Goal: Navigation & Orientation: Find specific page/section

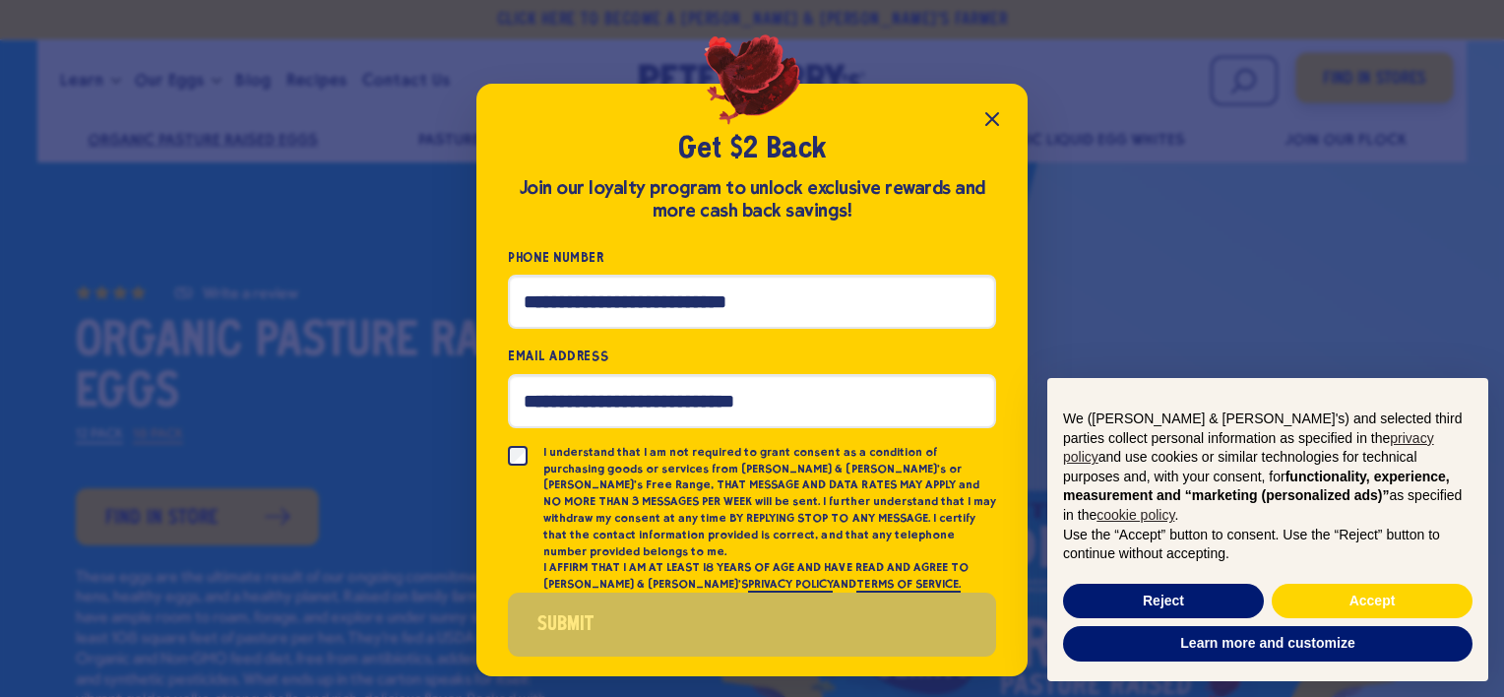
click at [1000, 112] on icon "Close popup" at bounding box center [993, 119] width 24 height 24
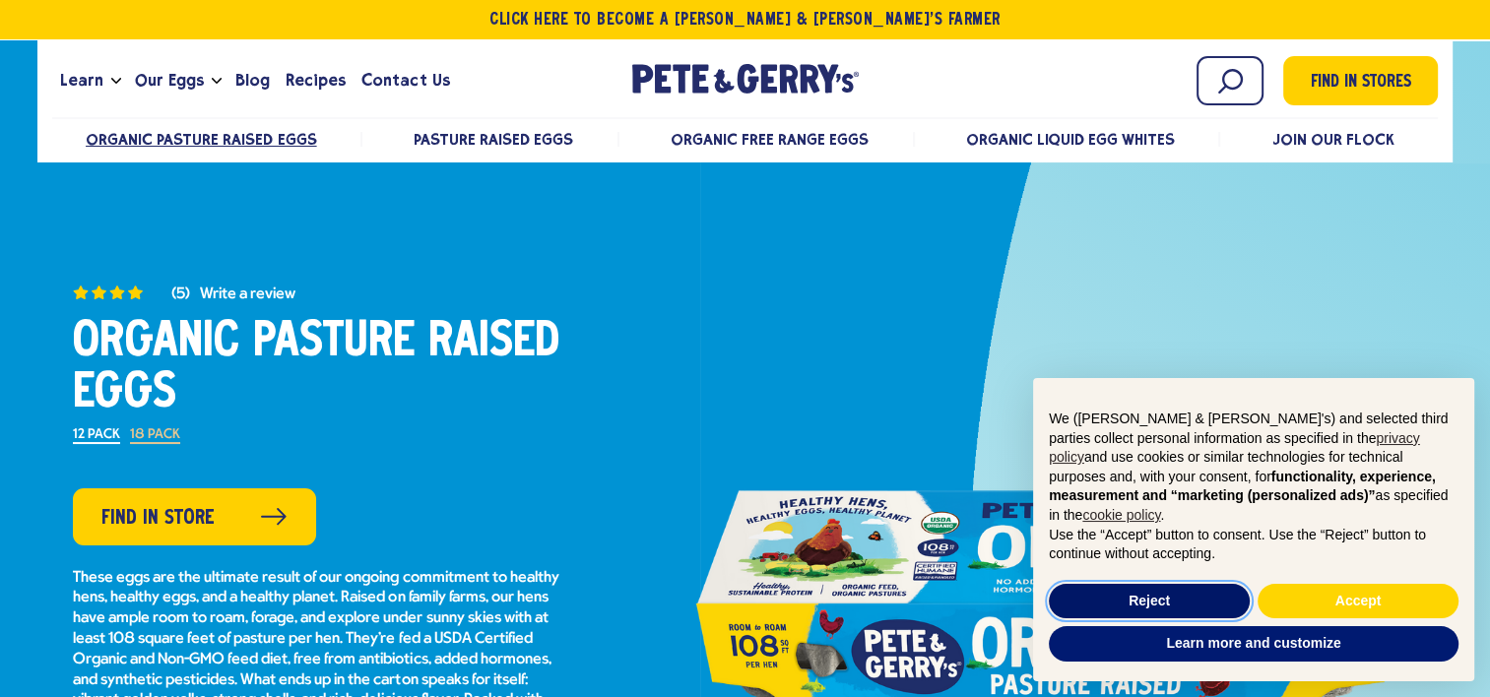
click at [1164, 603] on button "Reject" at bounding box center [1149, 601] width 201 height 35
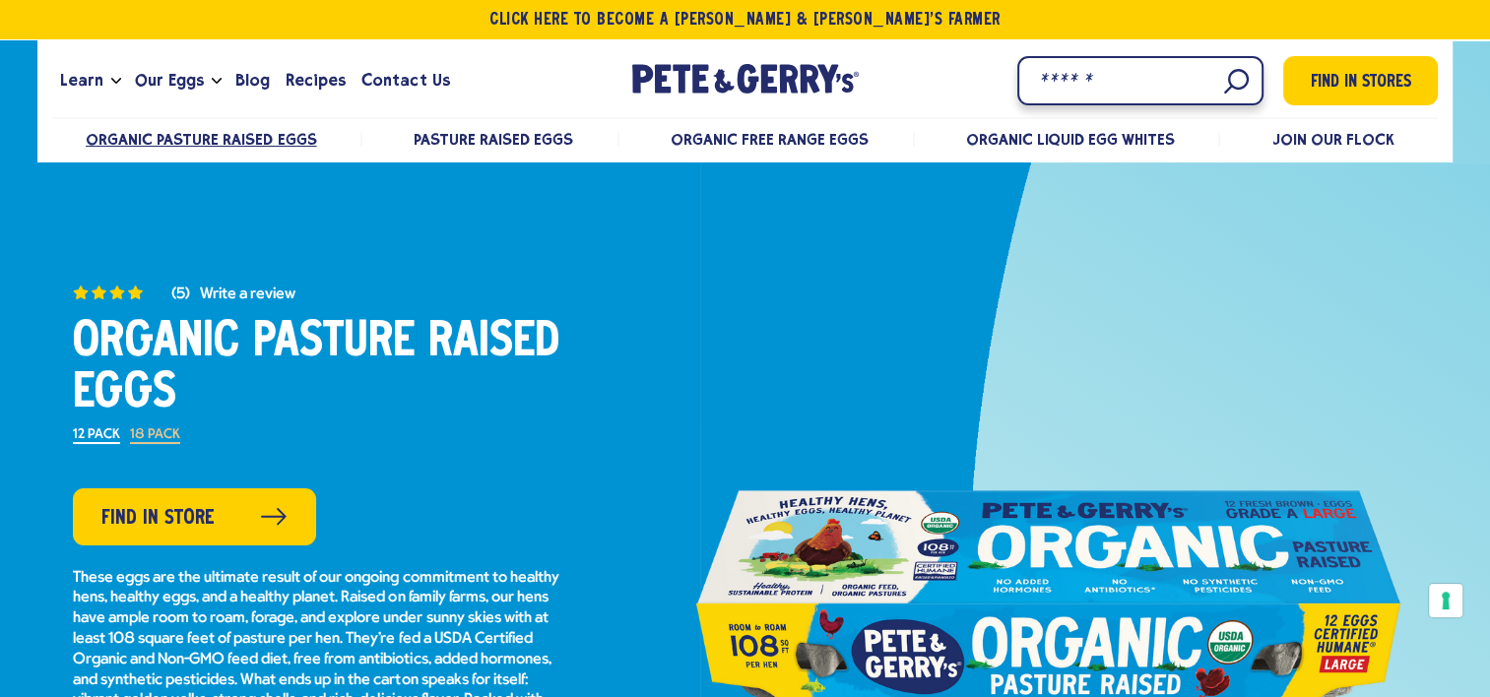
click at [1220, 85] on input "Search" at bounding box center [1140, 80] width 246 height 49
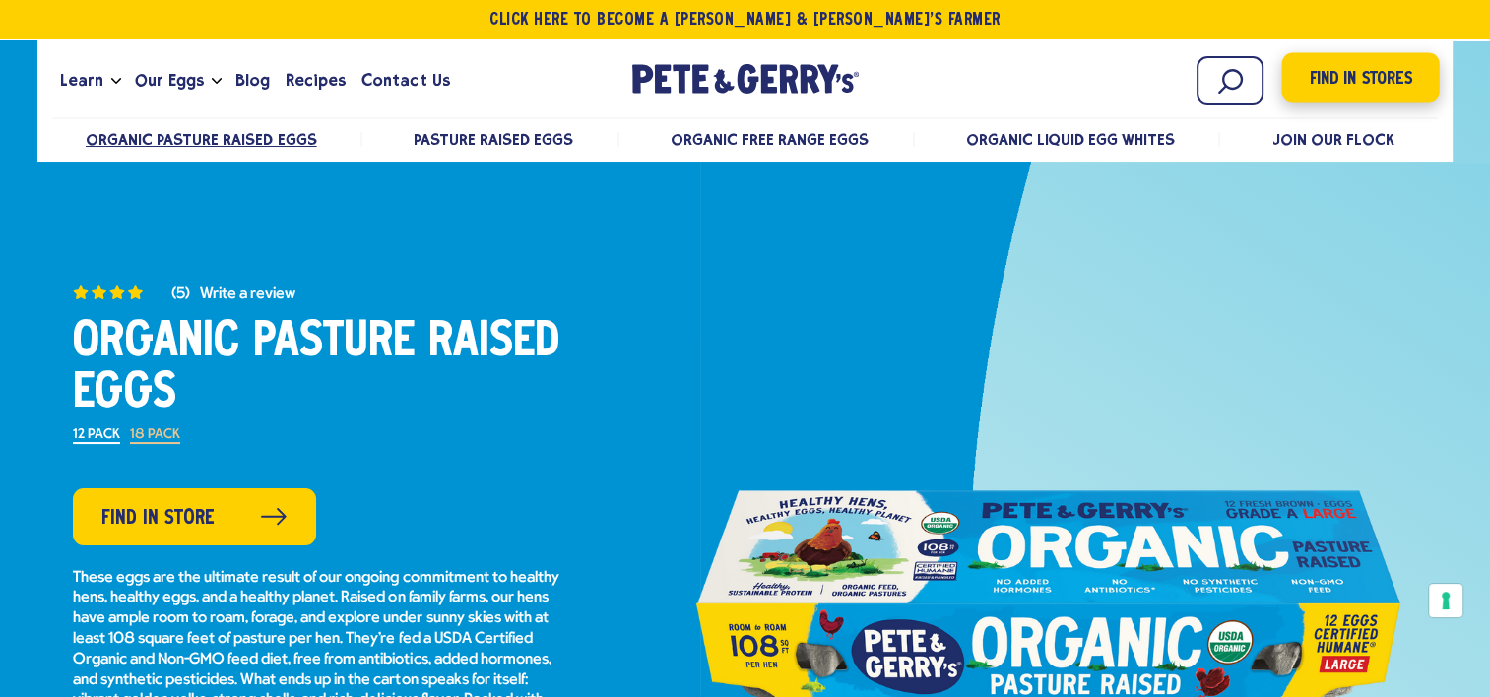
click at [1317, 56] on link "Find in Stores" at bounding box center [1361, 78] width 158 height 50
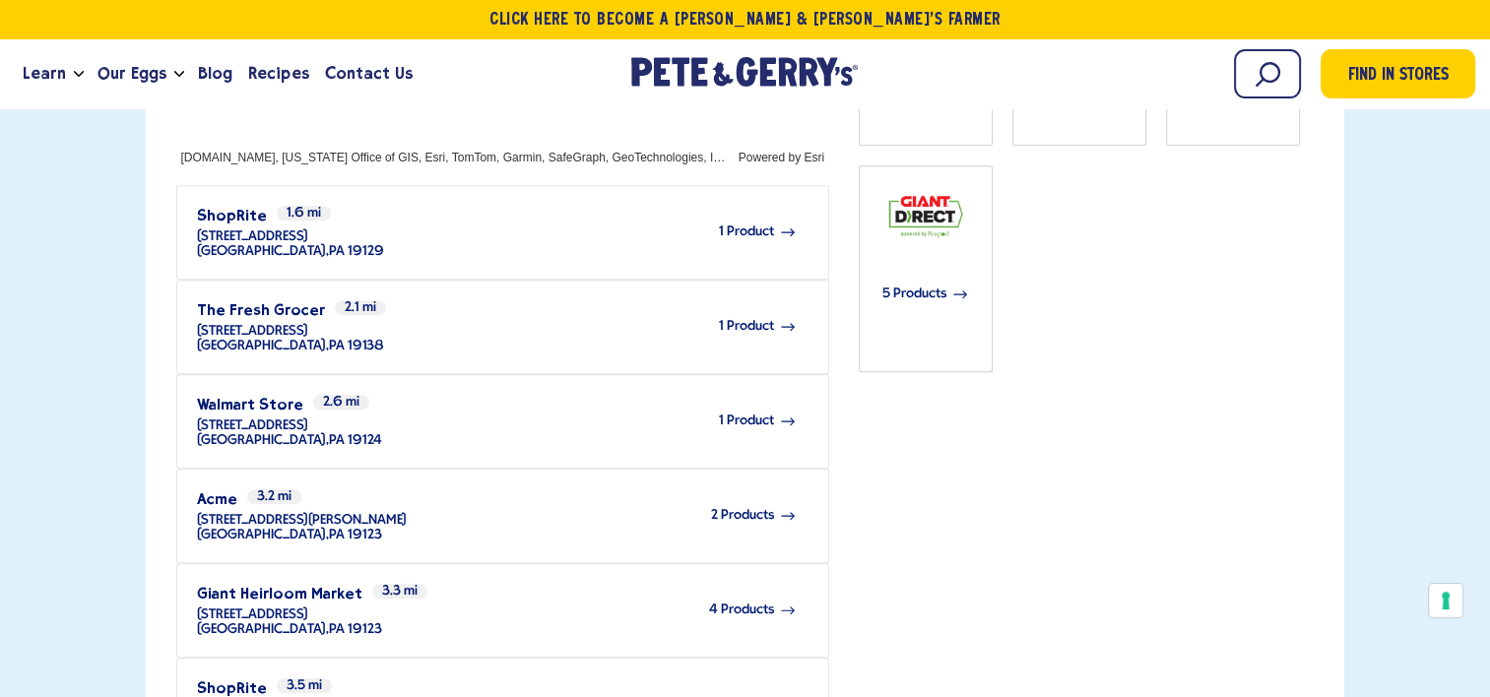
scroll to position [866, 0]
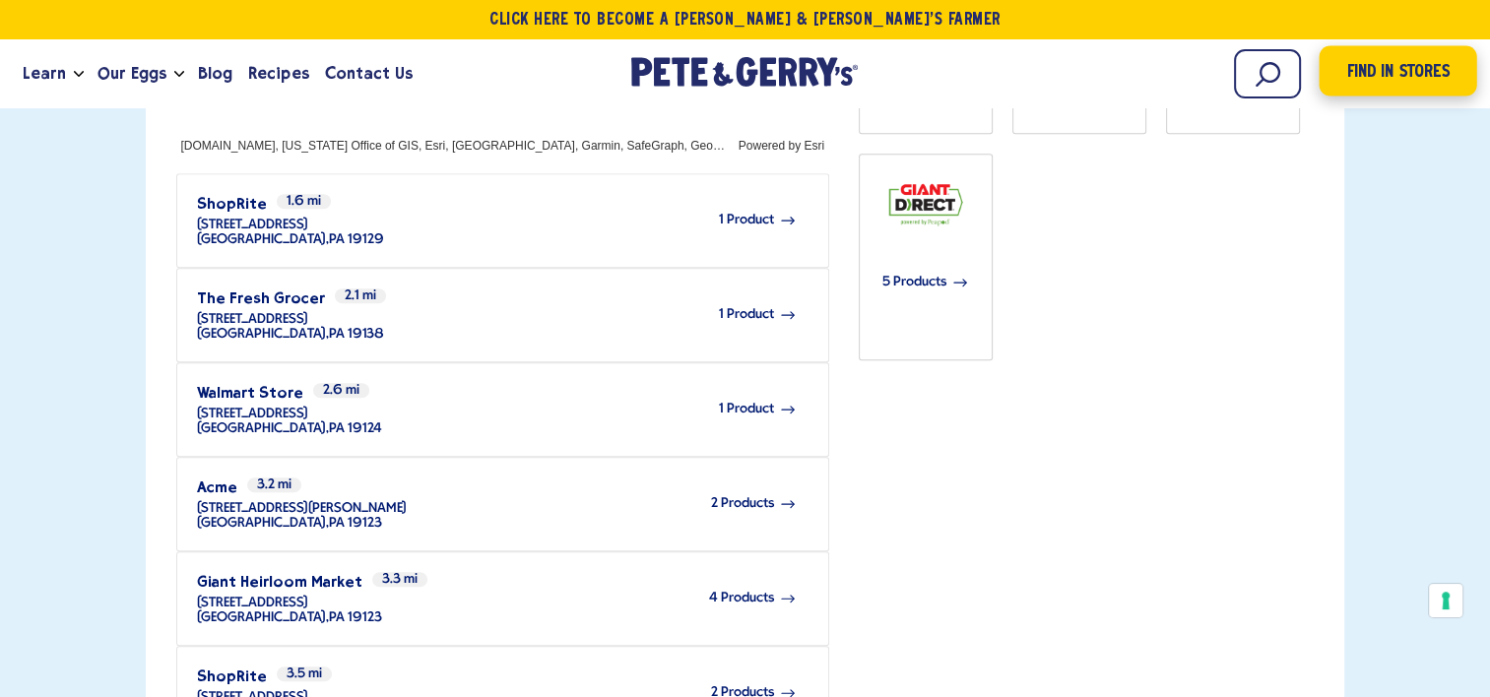
click at [1377, 75] on span "Find in Stores" at bounding box center [1397, 72] width 102 height 27
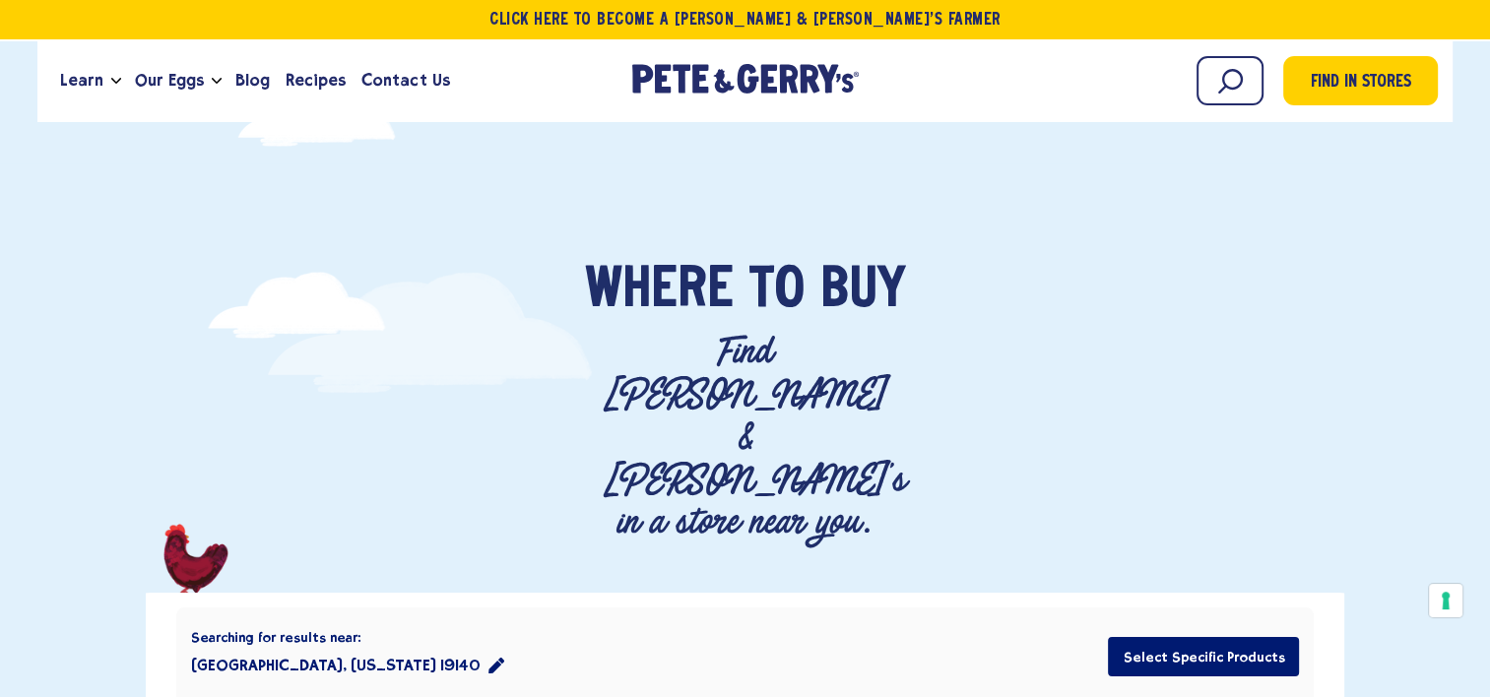
click at [488, 658] on icon "location filter" at bounding box center [496, 666] width 16 height 16
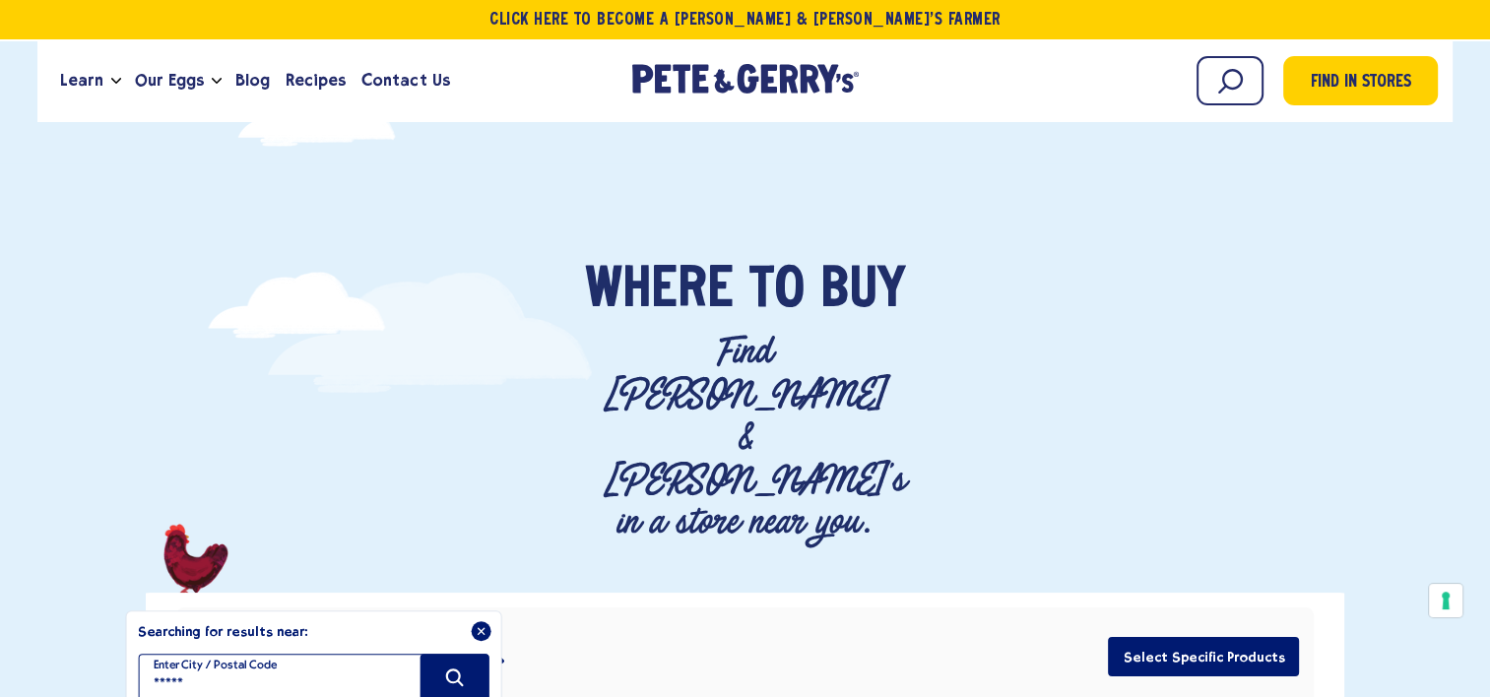
click at [332, 654] on input "*****" at bounding box center [313, 677] width 351 height 47
click at [332, 654] on input "filter" at bounding box center [313, 677] width 351 height 47
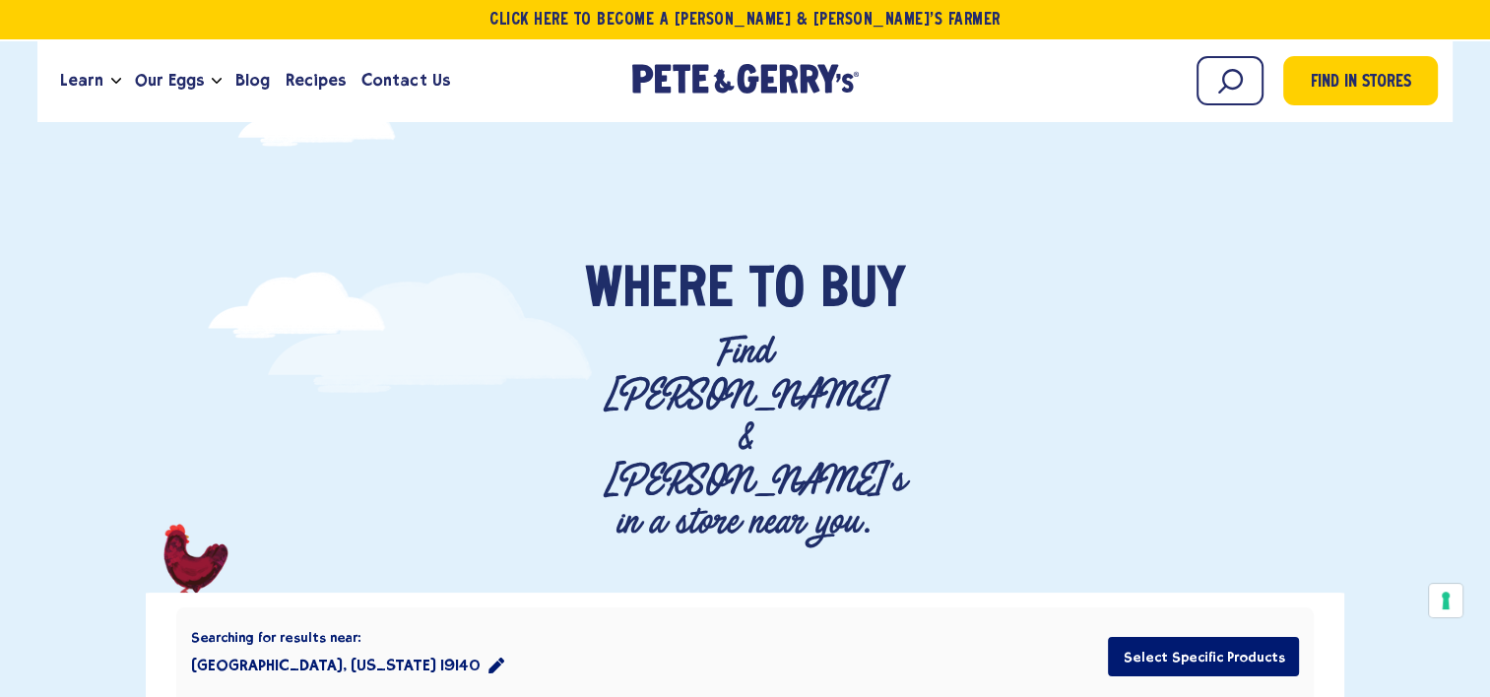
type input "*****"
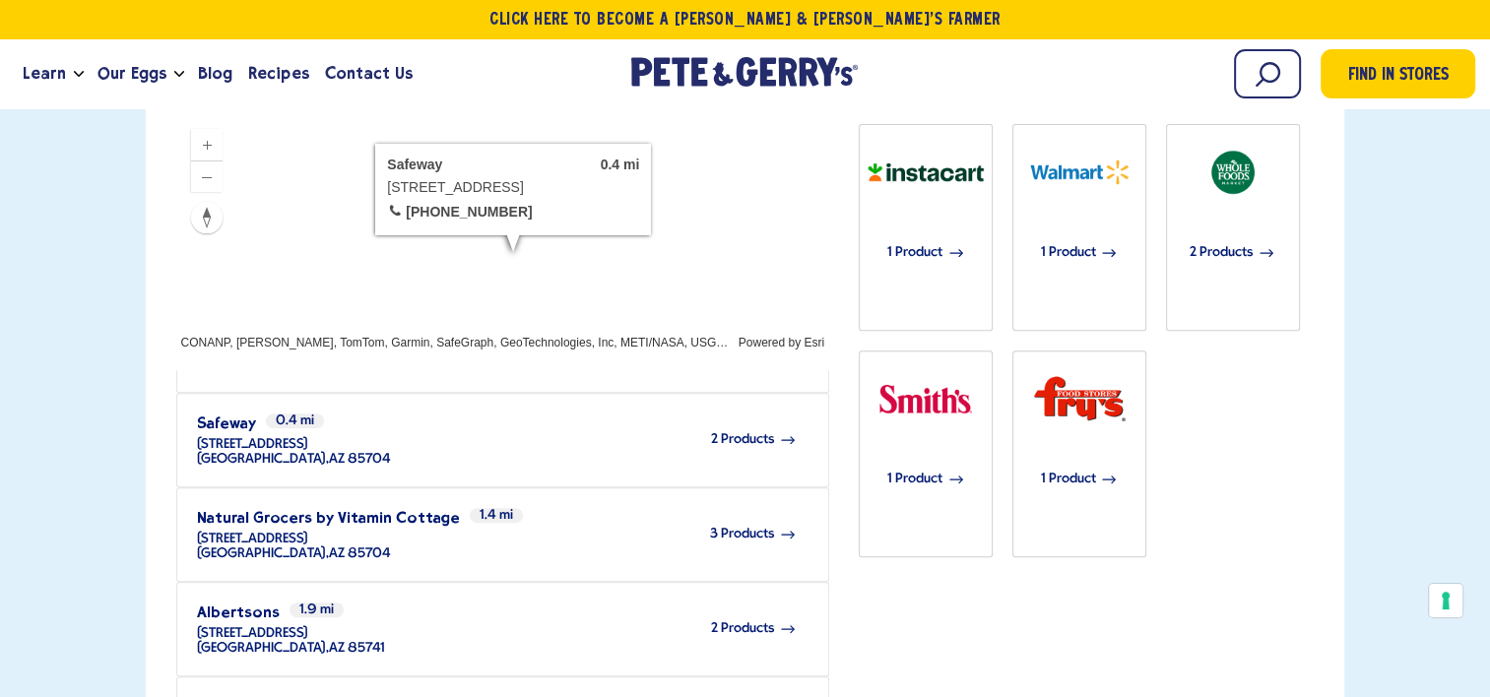
scroll to position [168, 0]
click at [712, 600] on div "2 Products" at bounding box center [591, 627] width 413 height 54
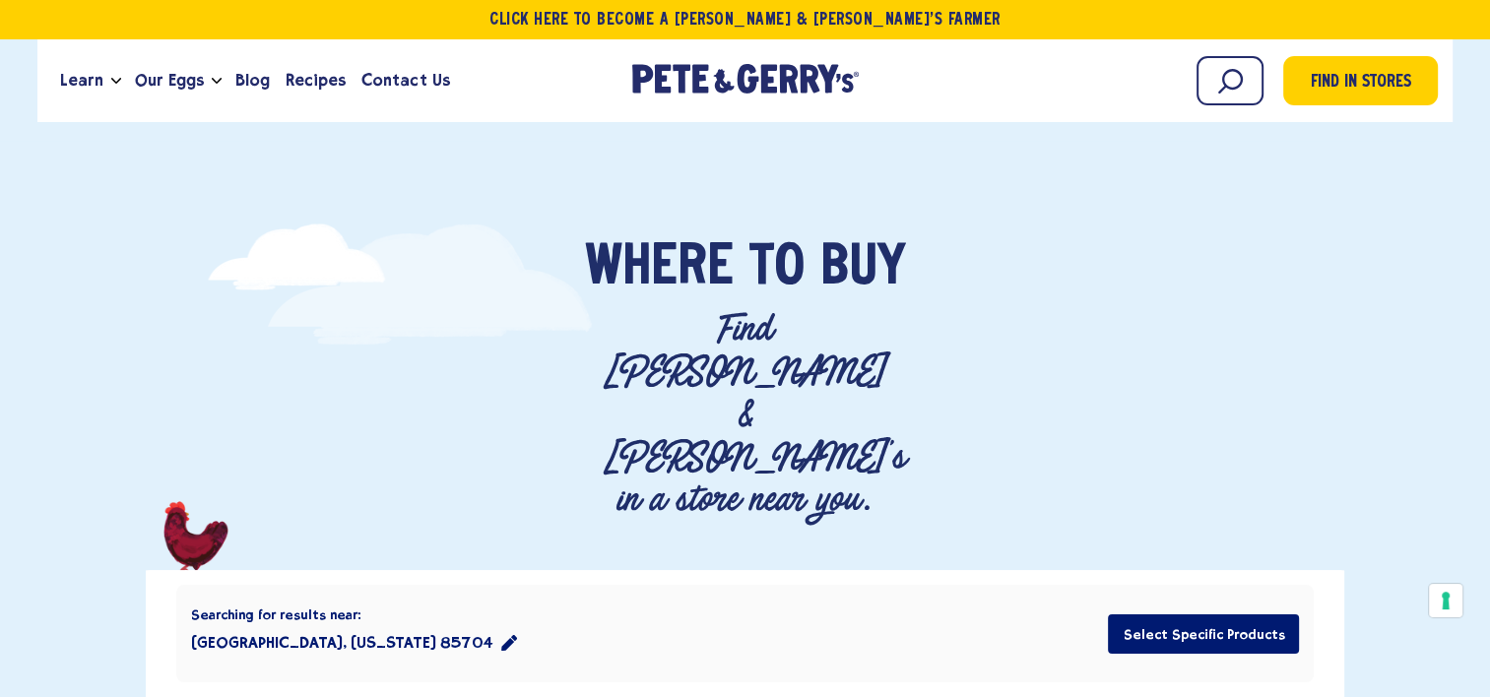
scroll to position [0, 0]
